Goal: Browse casually

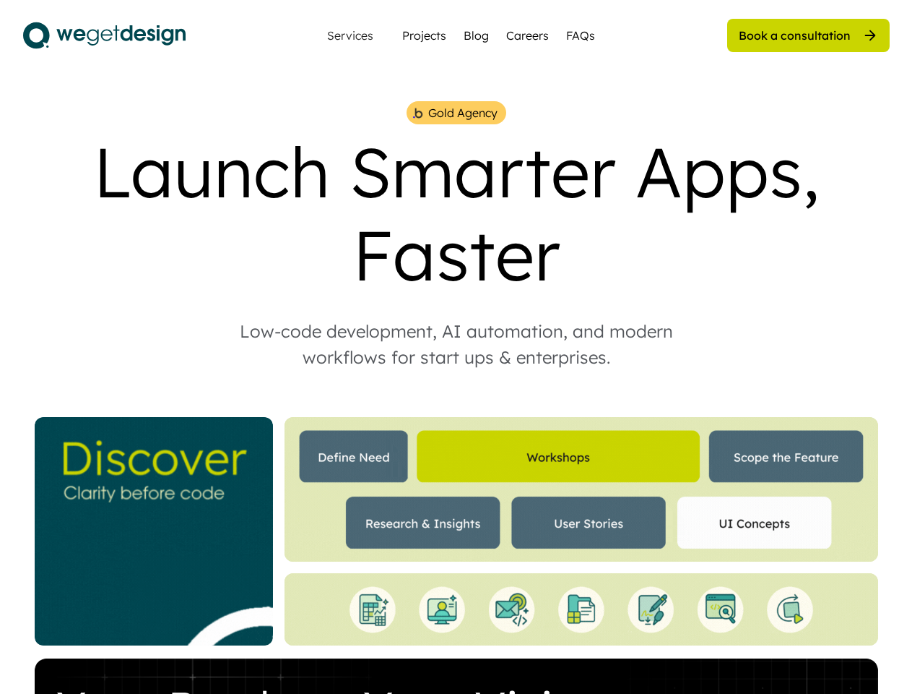
click at [456, 347] on div "Low-code development, AI automation, and modern workflows for start ups & enter…" at bounding box center [456, 344] width 491 height 52
click at [456, 397] on div "Gold Agency Launch Smarter Apps, Faster Low-code development, AI automation, an…" at bounding box center [456, 521] width 867 height 840
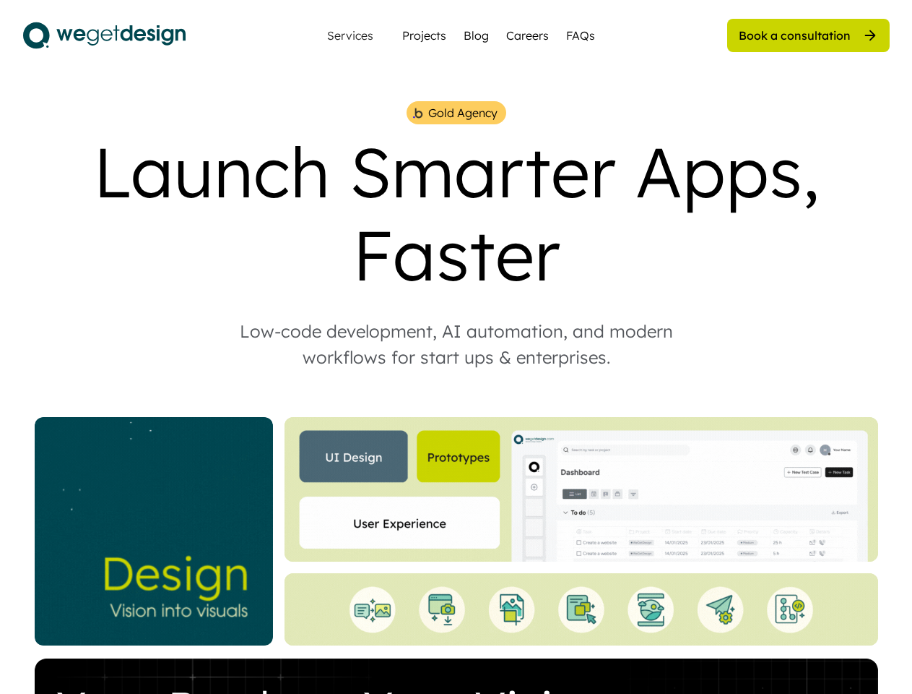
click at [457, 397] on div "Gold Agency Launch Smarter Apps, Faster Low-code development, AI automation, an…" at bounding box center [456, 521] width 867 height 840
click at [456, 113] on div "Gold Agency" at bounding box center [462, 112] width 69 height 17
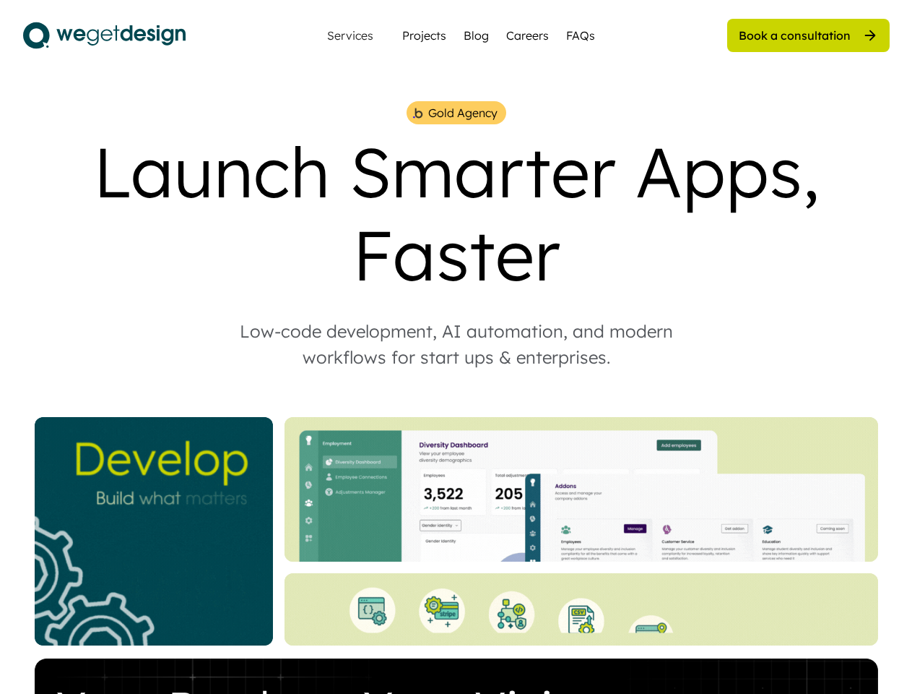
click at [418, 113] on img at bounding box center [418, 113] width 12 height 14
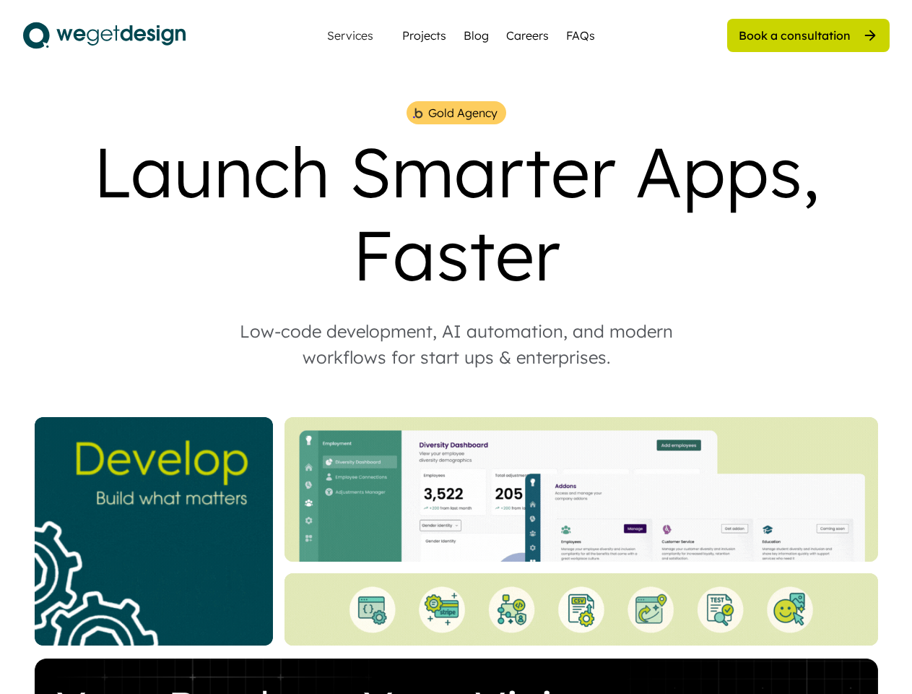
click at [462, 113] on div "Gold Agency" at bounding box center [462, 112] width 69 height 17
click at [457, 213] on div "Launch Smarter Apps, Faster" at bounding box center [456, 213] width 867 height 166
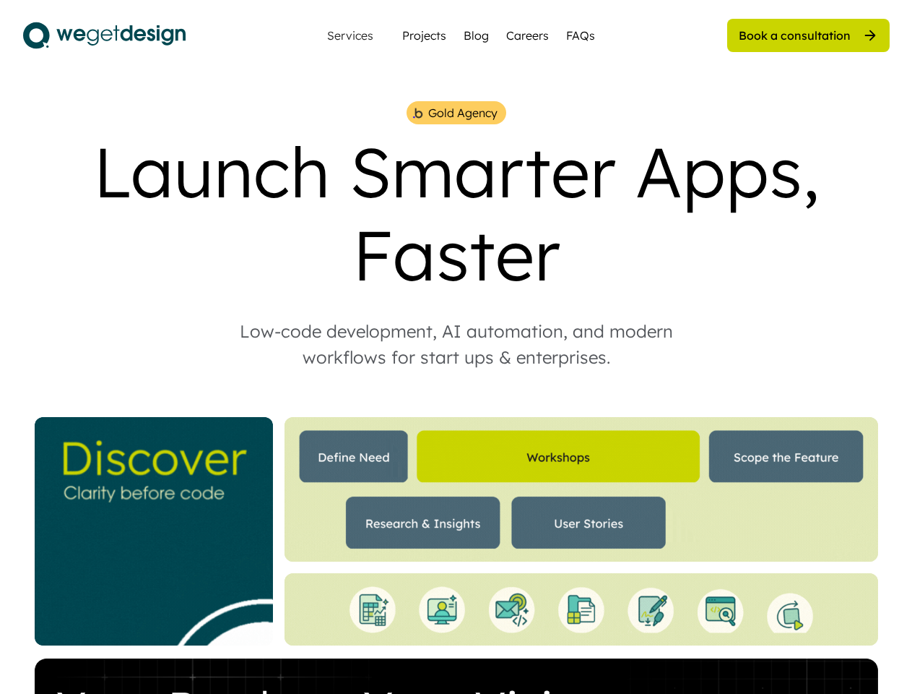
click at [457, 344] on div "Low-code development, AI automation, and modern workflows for start ups & enter…" at bounding box center [456, 344] width 491 height 52
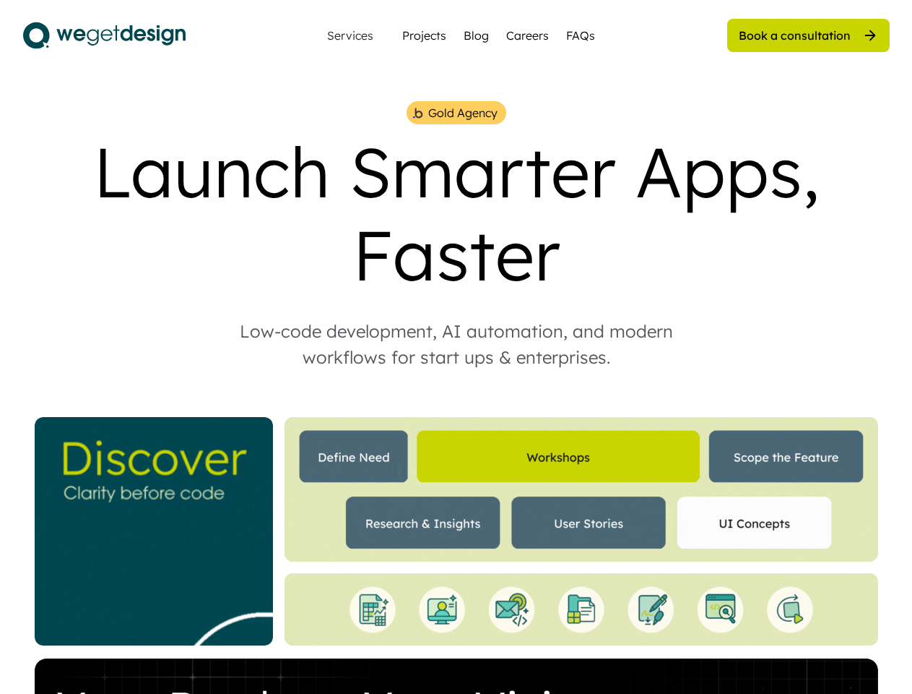
click at [457, 531] on img at bounding box center [582, 489] width 594 height 144
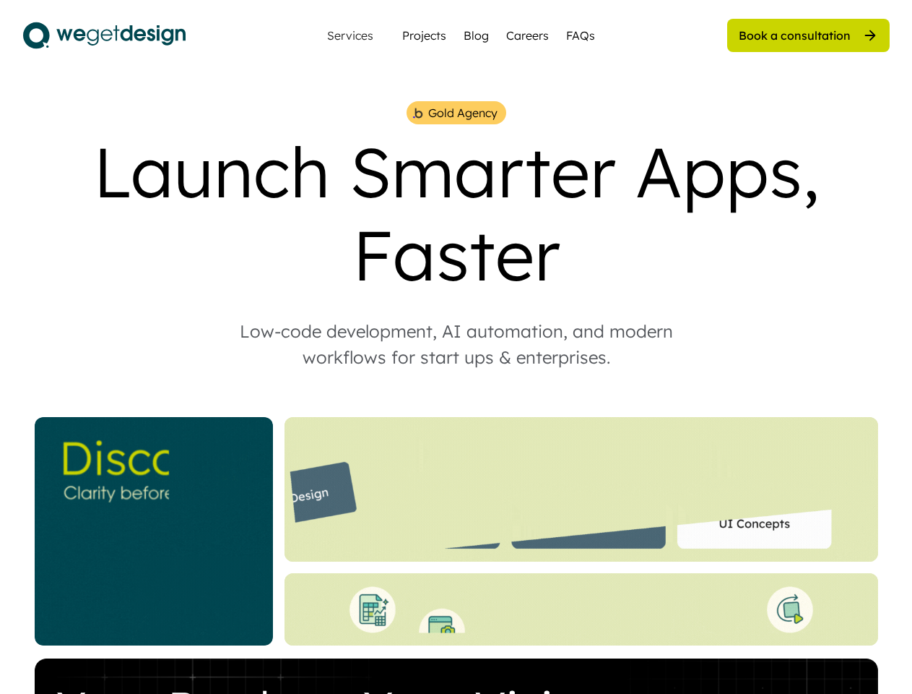
click at [457, 531] on img at bounding box center [582, 489] width 594 height 144
